Goal: Task Accomplishment & Management: Manage account settings

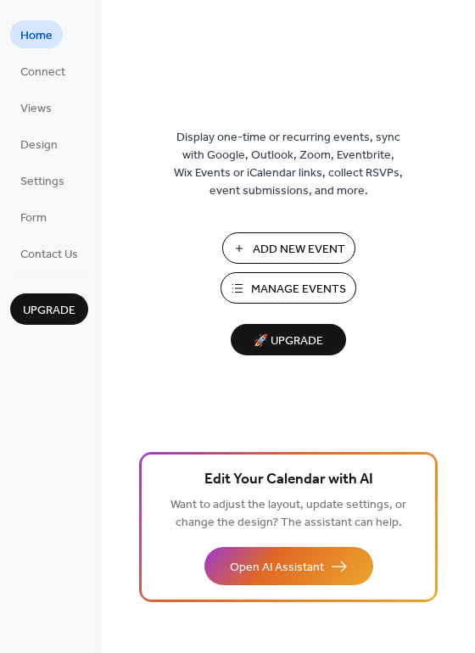
click at [296, 286] on span "Manage Events" at bounding box center [298, 290] width 95 height 18
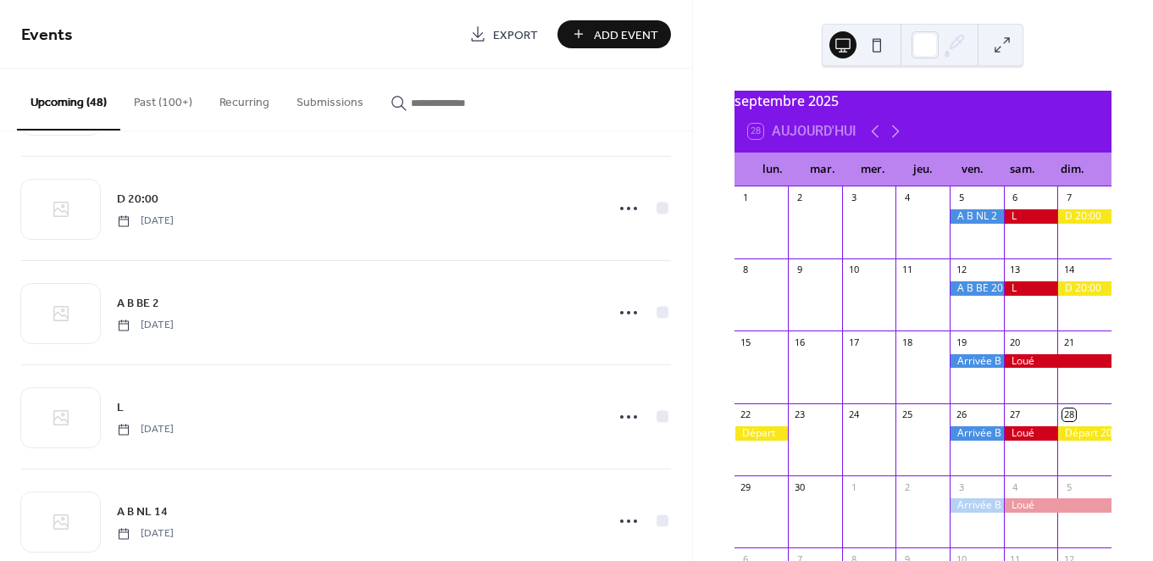
scroll to position [1467, 0]
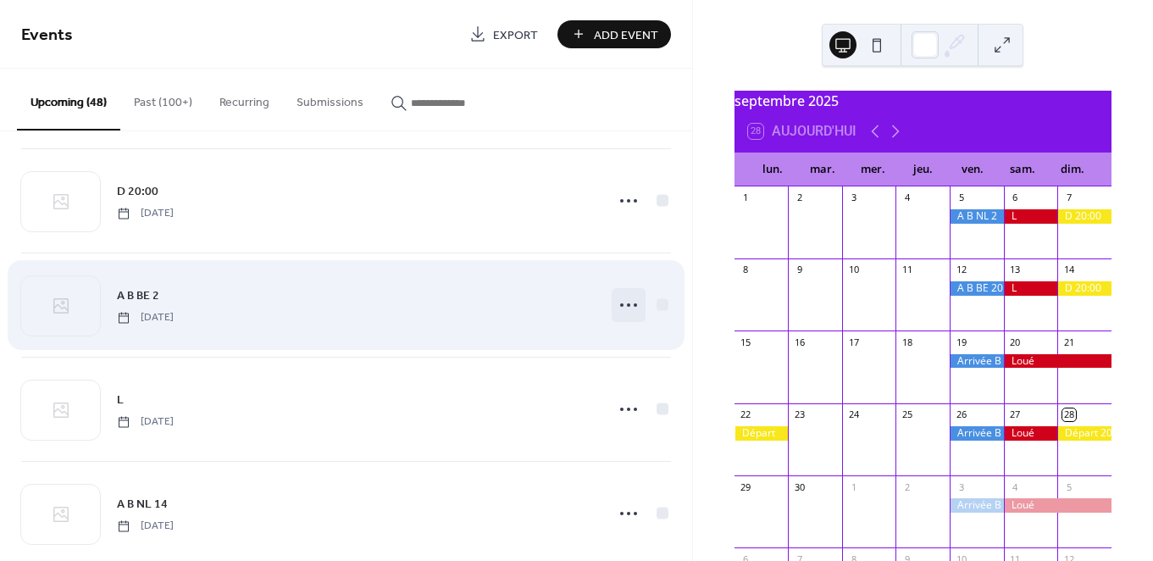
click at [634, 305] on icon at bounding box center [628, 305] width 27 height 27
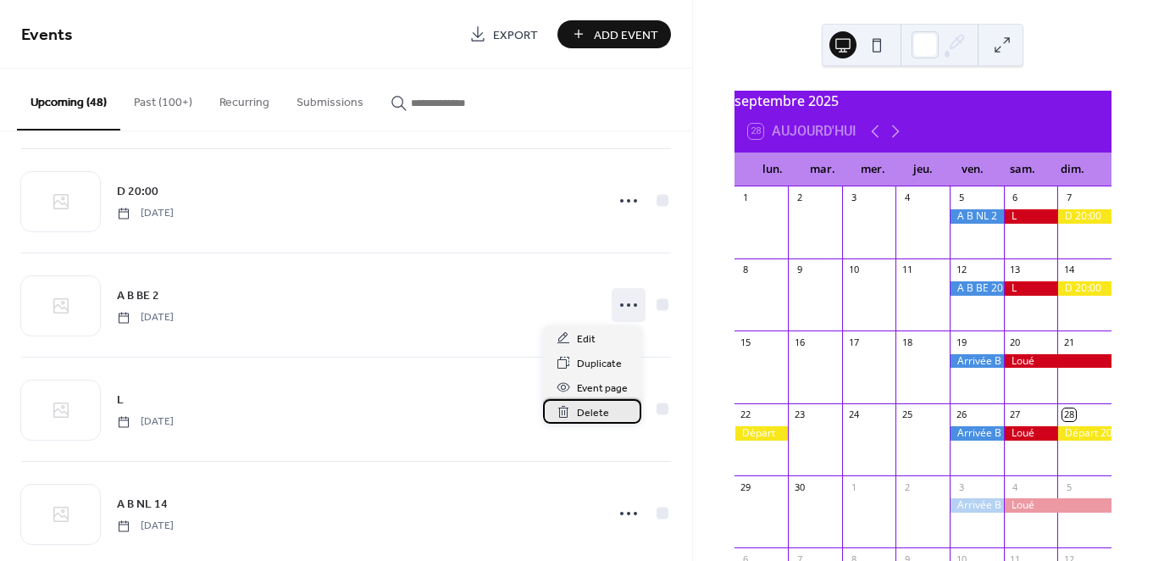
click at [602, 408] on span "Delete" at bounding box center [593, 413] width 32 height 18
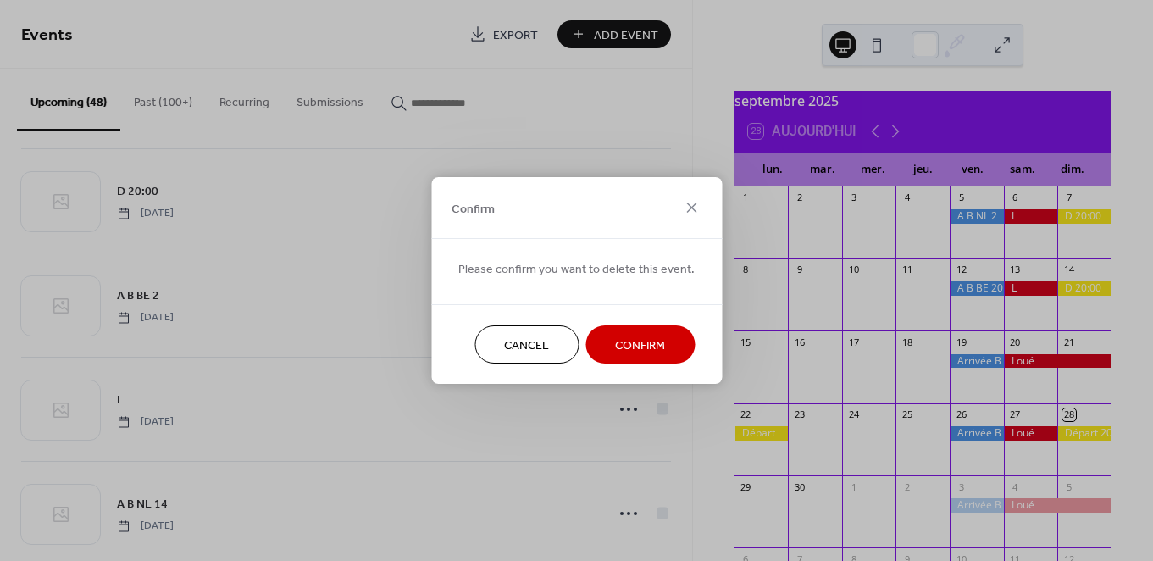
click at [631, 344] on span "Confirm" at bounding box center [640, 346] width 50 height 18
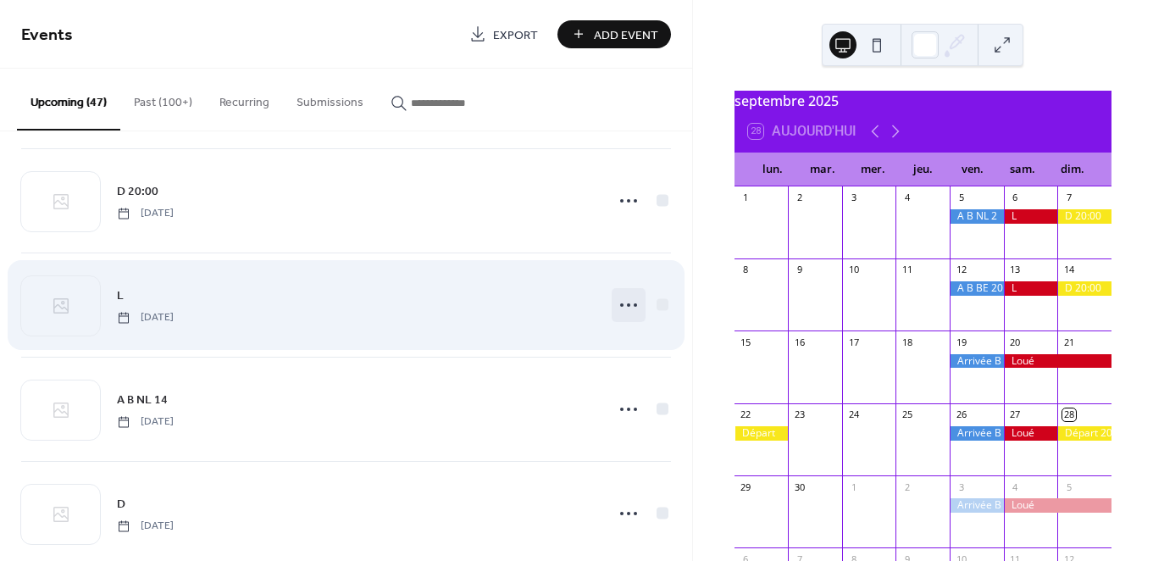
drag, startPoint x: 617, startPoint y: 303, endPoint x: 619, endPoint y: 314, distance: 10.3
click at [620, 303] on circle at bounding box center [621, 304] width 3 height 3
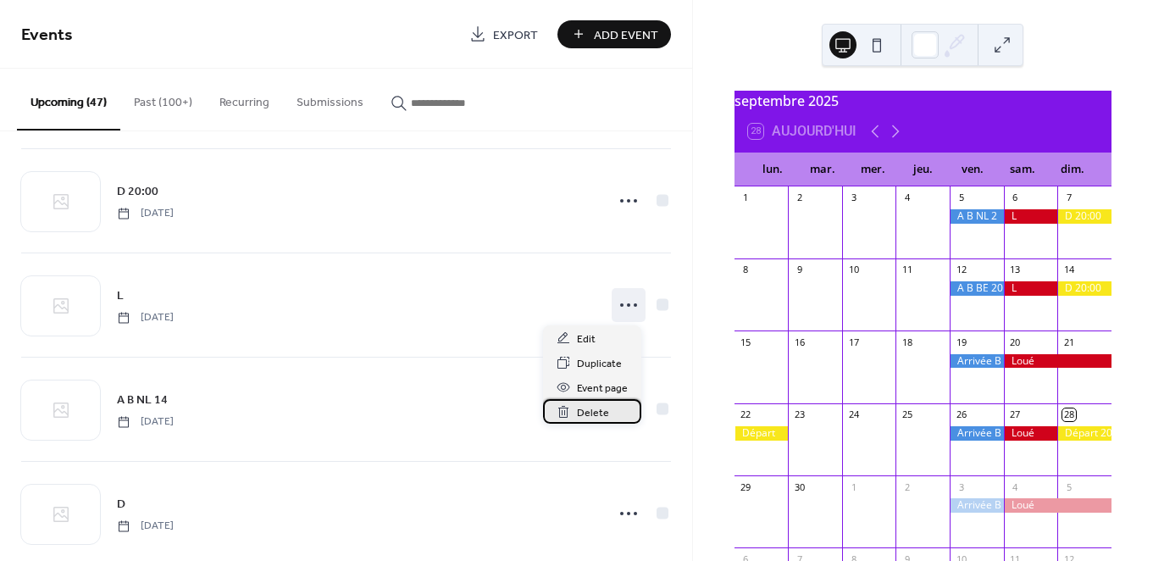
click at [596, 412] on span "Delete" at bounding box center [593, 413] width 32 height 18
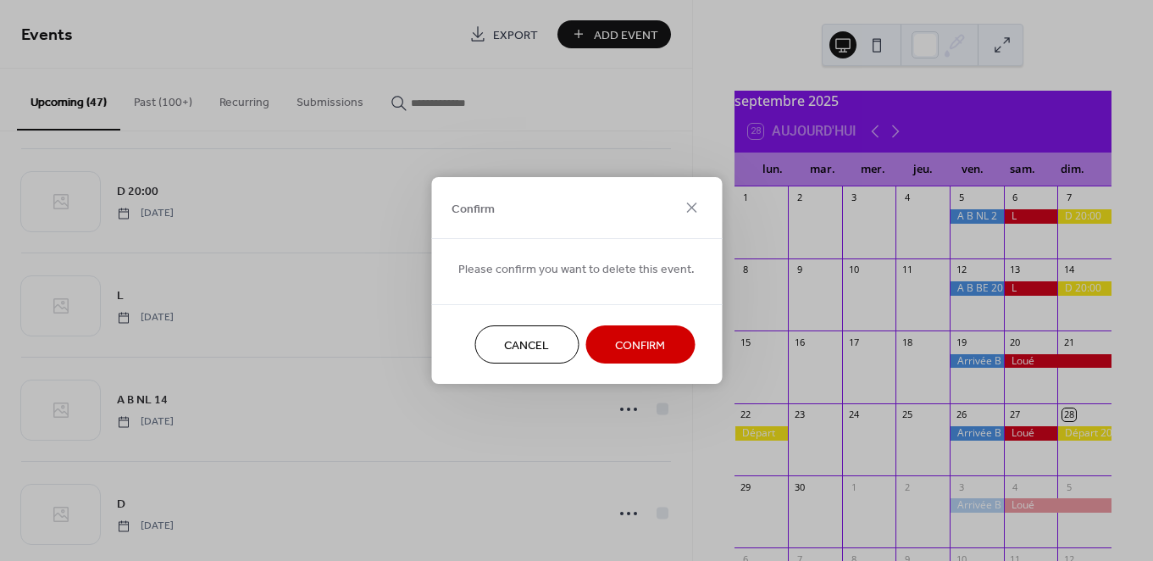
drag, startPoint x: 656, startPoint y: 337, endPoint x: 617, endPoint y: 349, distance: 40.8
click at [656, 337] on span "Confirm" at bounding box center [640, 346] width 50 height 18
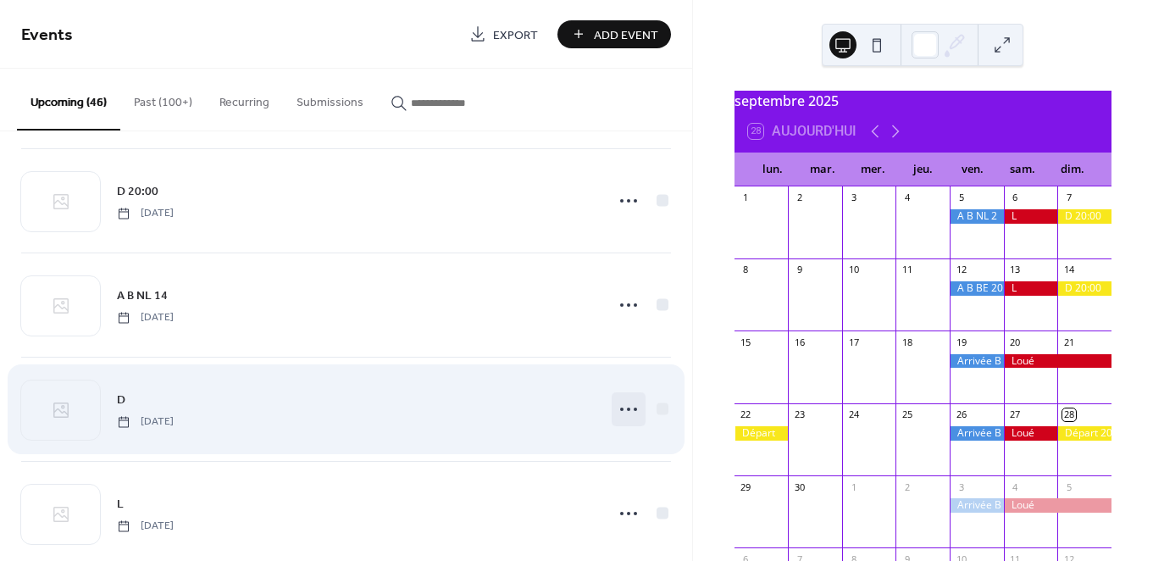
click at [627, 408] on circle at bounding box center [628, 409] width 3 height 3
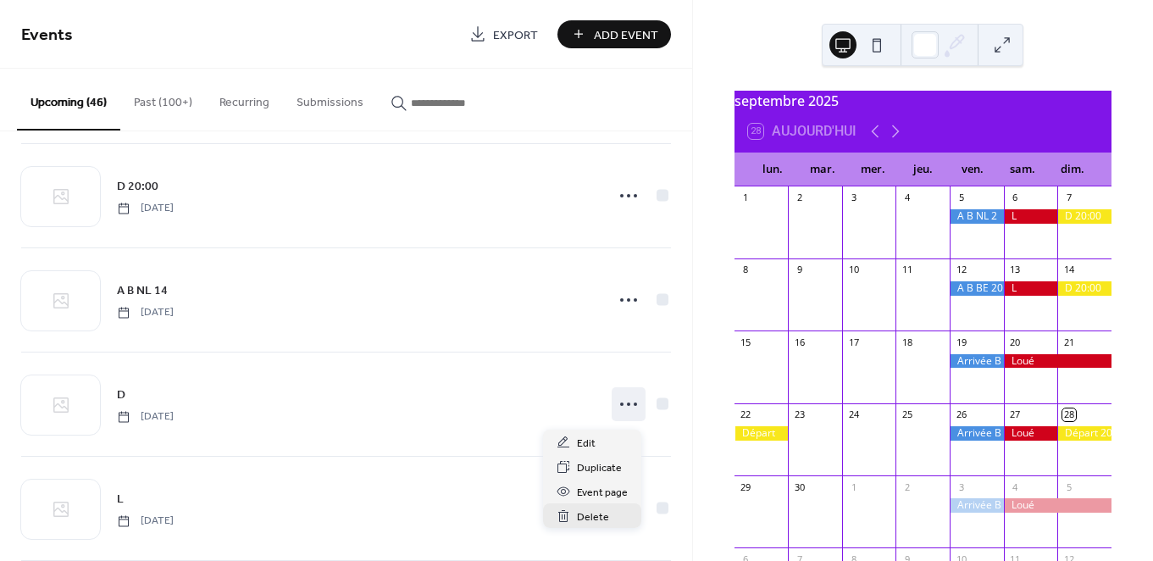
scroll to position [1473, 0]
click at [589, 514] on span "Delete" at bounding box center [593, 518] width 32 height 18
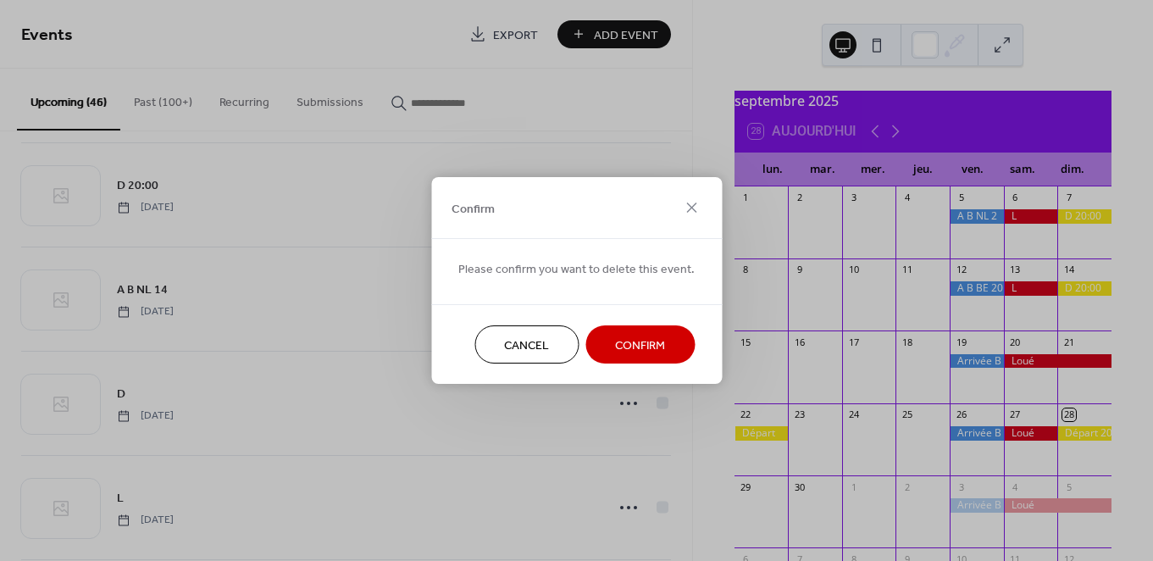
click at [636, 343] on span "Confirm" at bounding box center [640, 346] width 50 height 18
